Goal: Task Accomplishment & Management: Complete application form

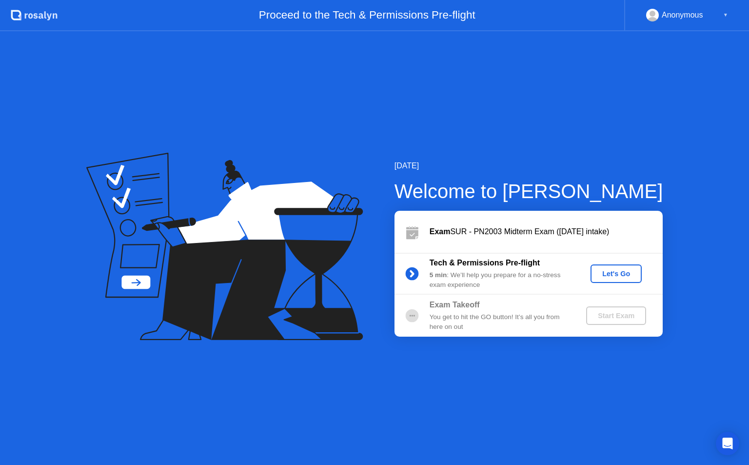
click at [610, 272] on div "Let's Go" at bounding box center [615, 274] width 43 height 8
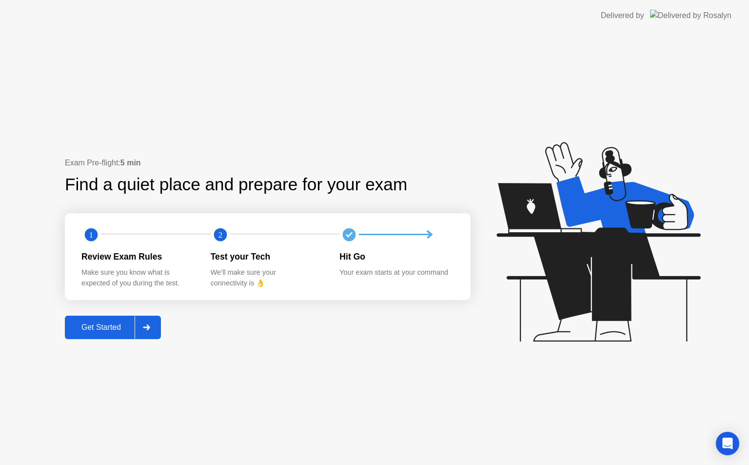
click at [166, 326] on div "Exam Pre-flight: 5 min Find a quiet place and prepare for your exam 1 2 Review …" at bounding box center [268, 248] width 406 height 182
click at [150, 324] on icon at bounding box center [146, 327] width 7 height 6
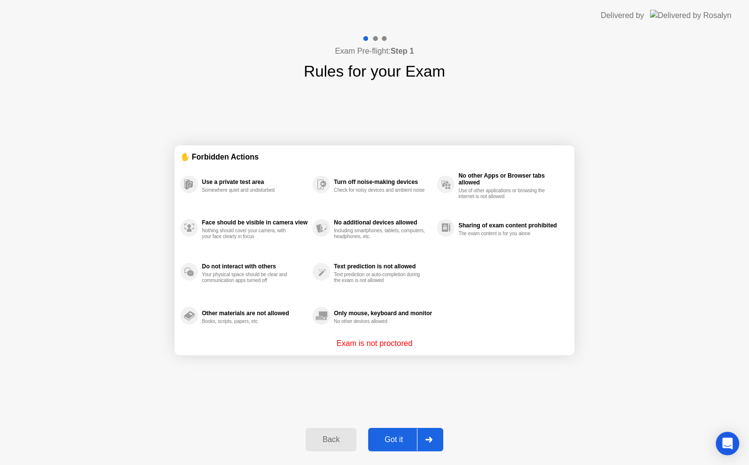
click at [426, 438] on icon at bounding box center [428, 439] width 7 height 6
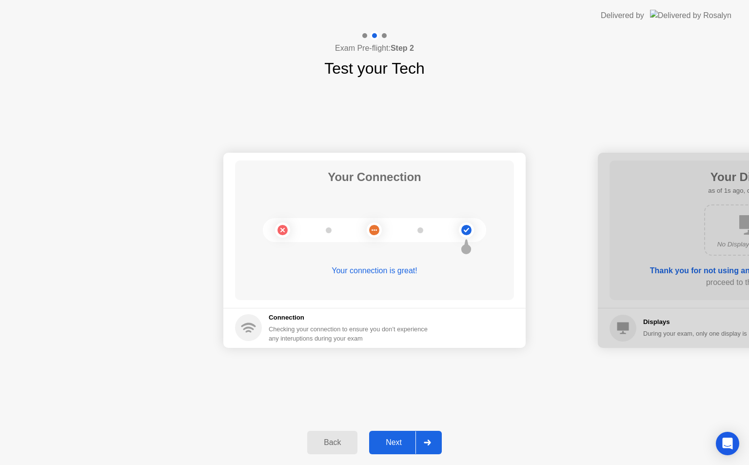
click at [425, 443] on icon at bounding box center [427, 442] width 7 height 6
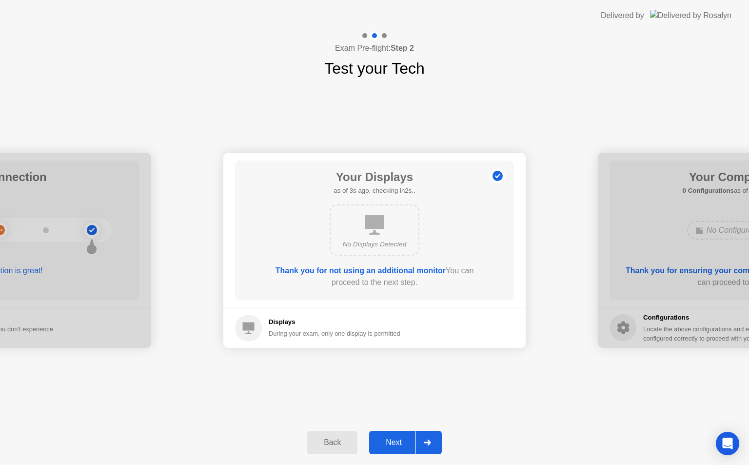
click at [424, 442] on icon at bounding box center [427, 442] width 7 height 6
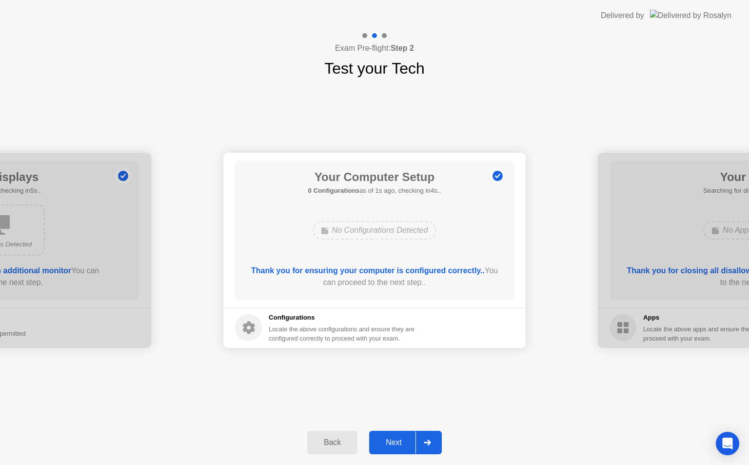
click at [424, 442] on icon at bounding box center [427, 442] width 7 height 6
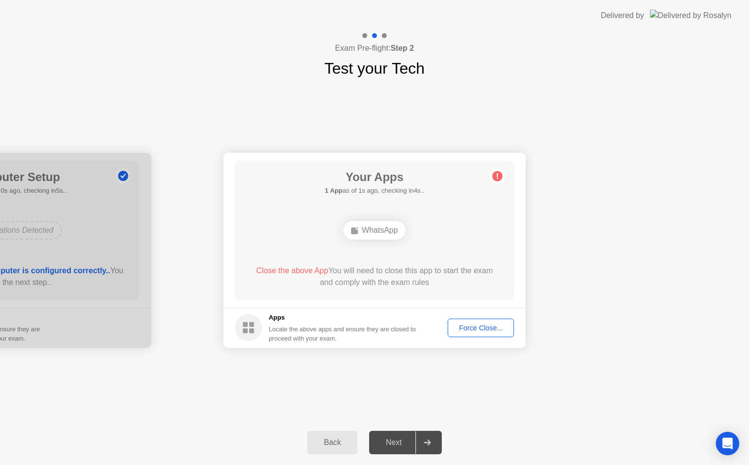
click at [475, 329] on div "Force Close..." at bounding box center [480, 328] width 59 height 8
click at [422, 445] on div at bounding box center [426, 442] width 23 height 22
click at [482, 324] on div "Force Close..." at bounding box center [480, 328] width 59 height 8
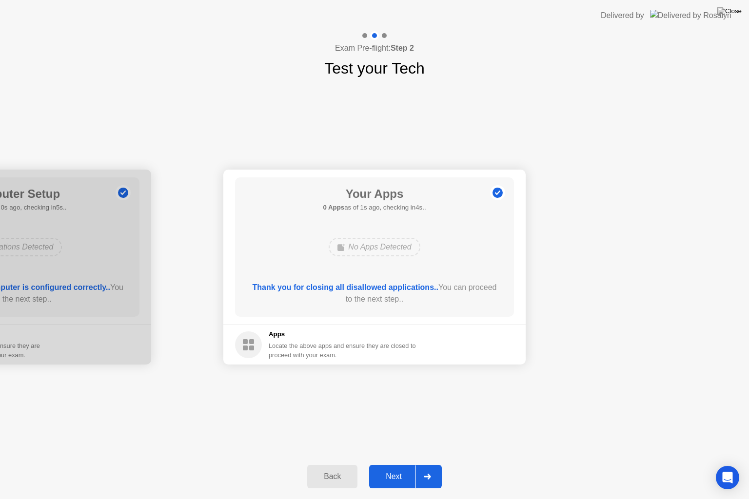
click at [429, 464] on icon at bounding box center [427, 477] width 7 height 6
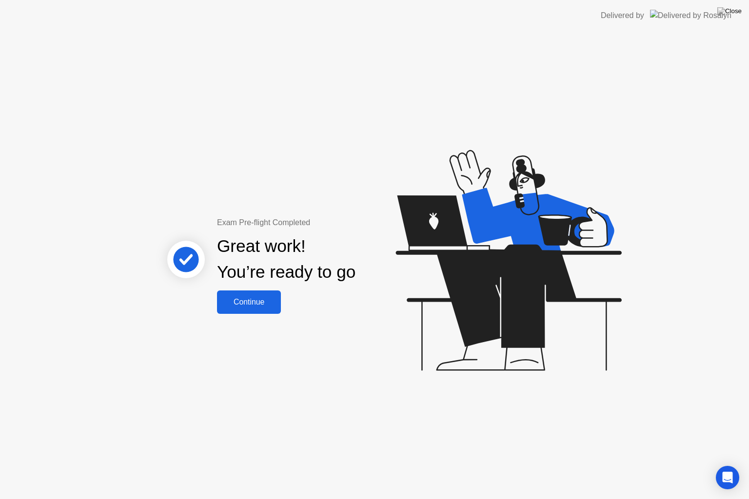
click at [251, 294] on button "Continue" at bounding box center [249, 302] width 64 height 23
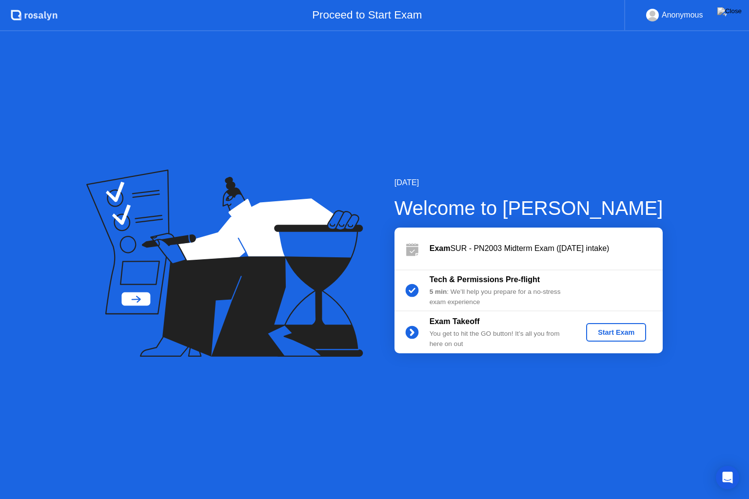
click at [604, 329] on div "Start Exam" at bounding box center [616, 333] width 52 height 8
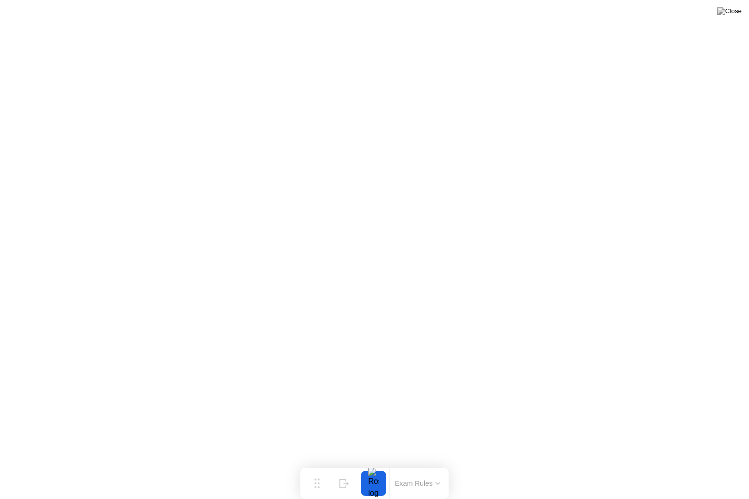
click at [728, 18] on button at bounding box center [729, 11] width 29 height 13
